Goal: Task Accomplishment & Management: Manage account settings

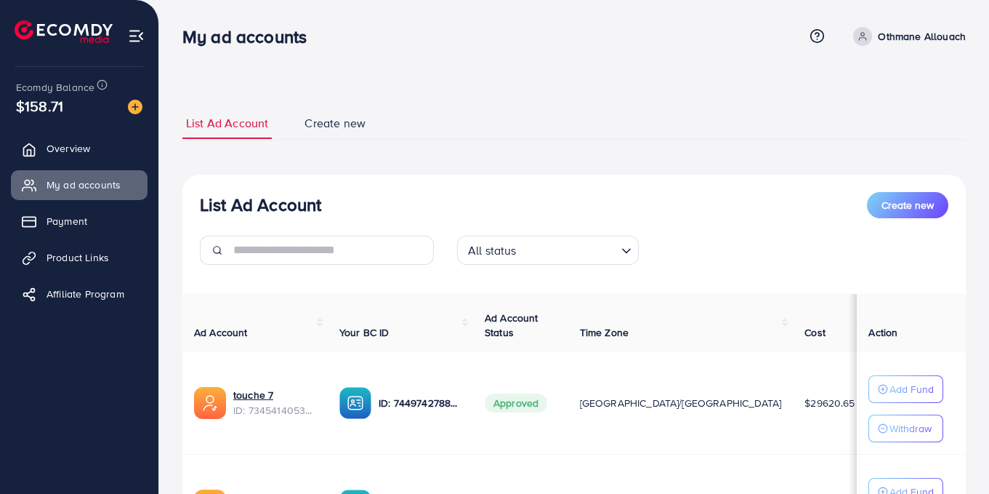
click at [47, 166] on ul "Overview My ad accounts Payment Product Links Affiliate Program" at bounding box center [79, 226] width 158 height 196
click at [52, 148] on span "Overview" at bounding box center [72, 148] width 44 height 15
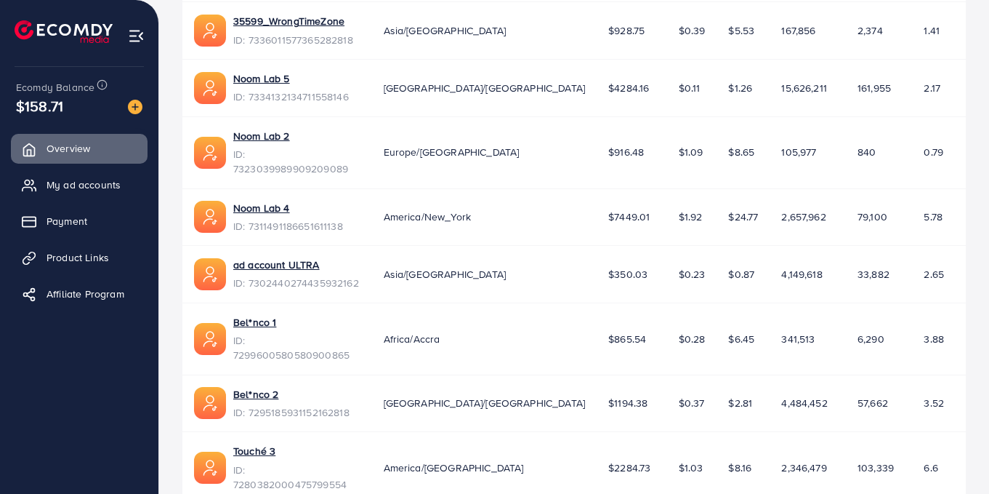
scroll to position [449, 0]
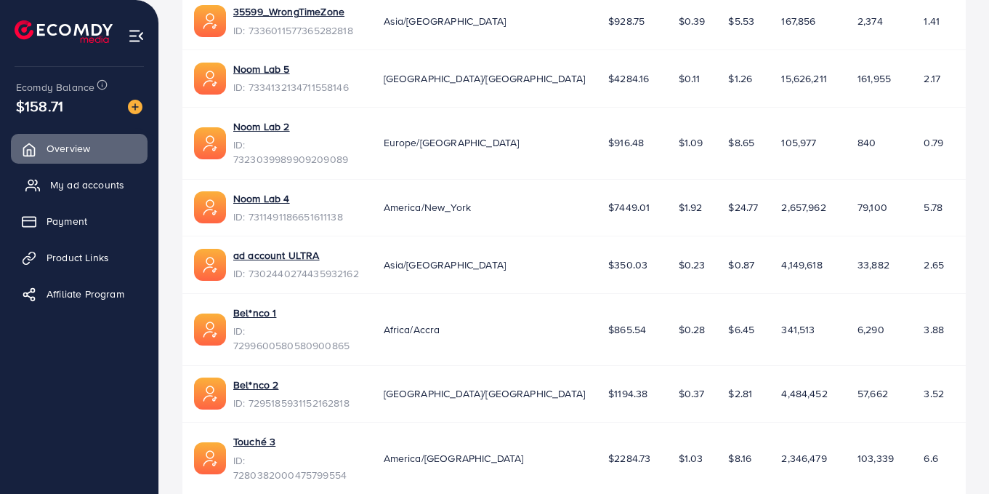
click at [84, 174] on link "My ad accounts" at bounding box center [79, 184] width 137 height 29
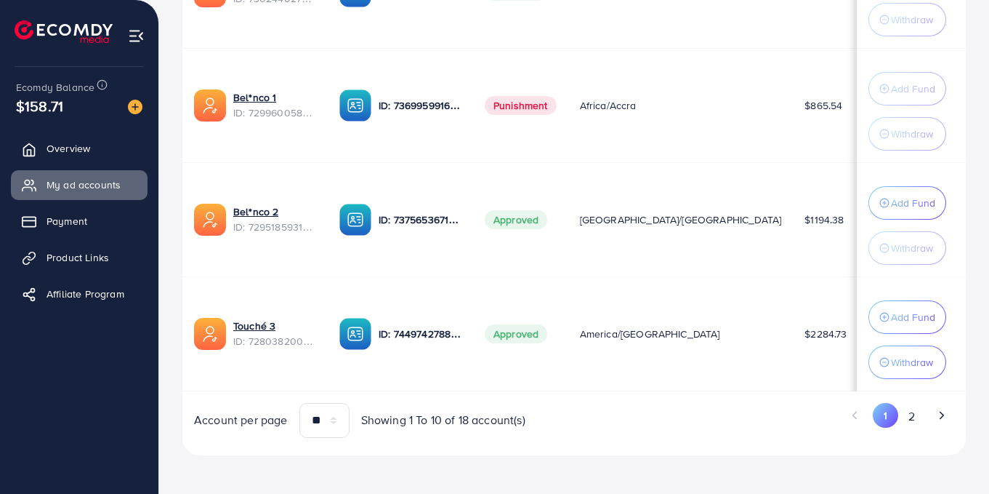
scroll to position [1108, 0]
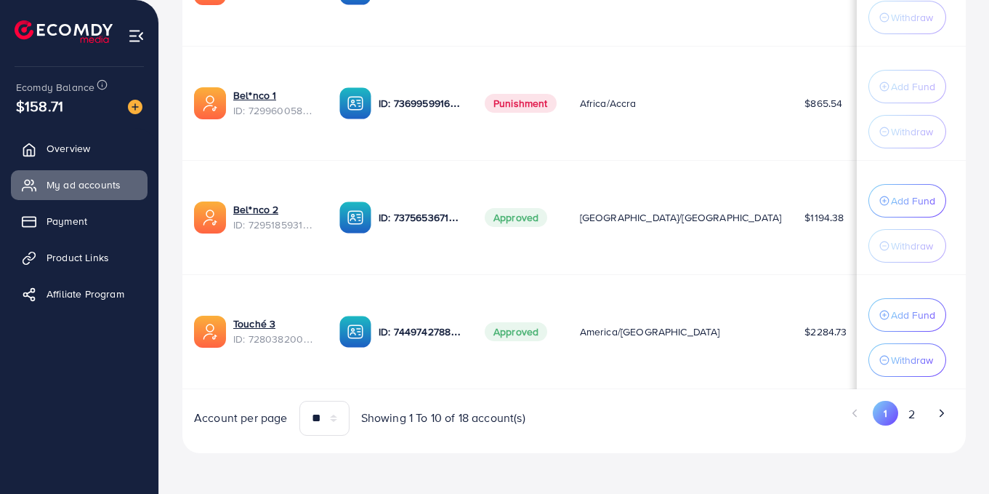
click at [917, 427] on ul "1 2" at bounding box center [770, 413] width 369 height 27
click at [914, 422] on button "2" at bounding box center [911, 413] width 26 height 27
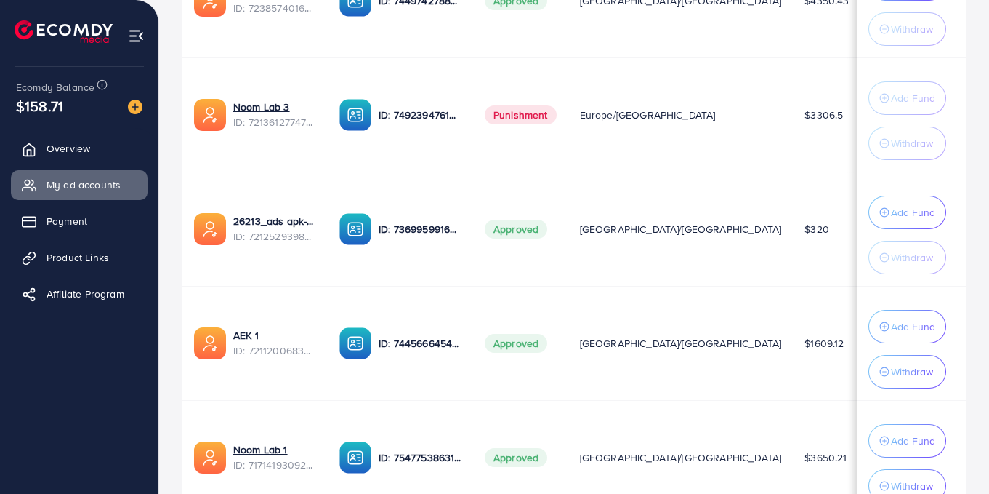
scroll to position [879, 0]
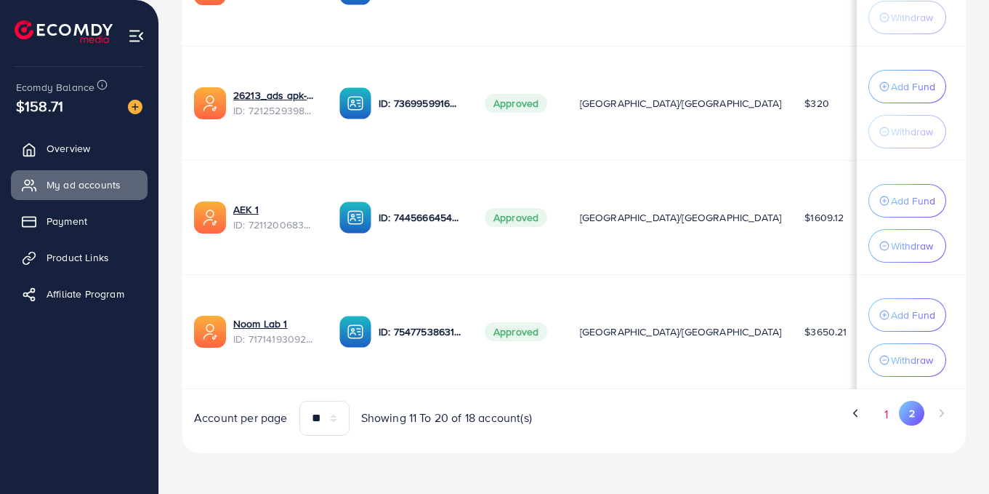
click at [885, 417] on button "1" at bounding box center [886, 413] width 25 height 27
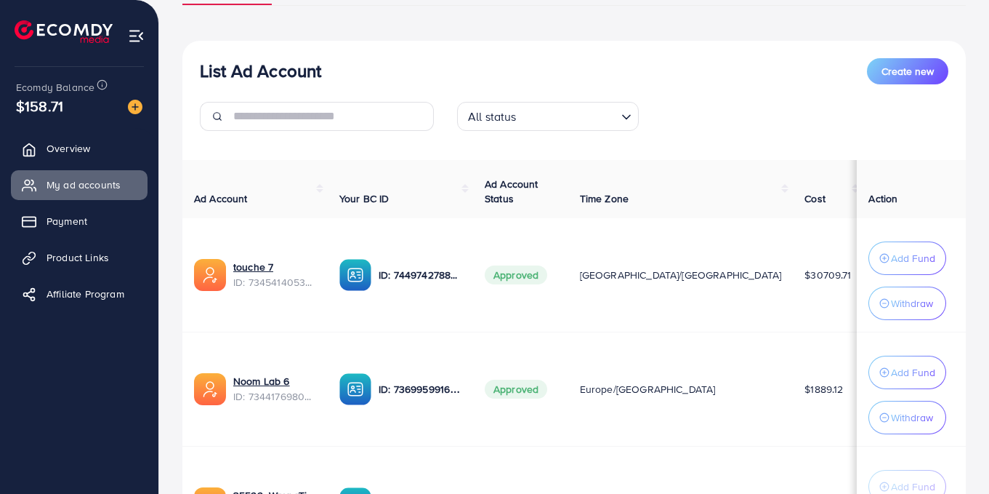
scroll to position [132, 0]
